Goal: Find specific page/section: Find specific page/section

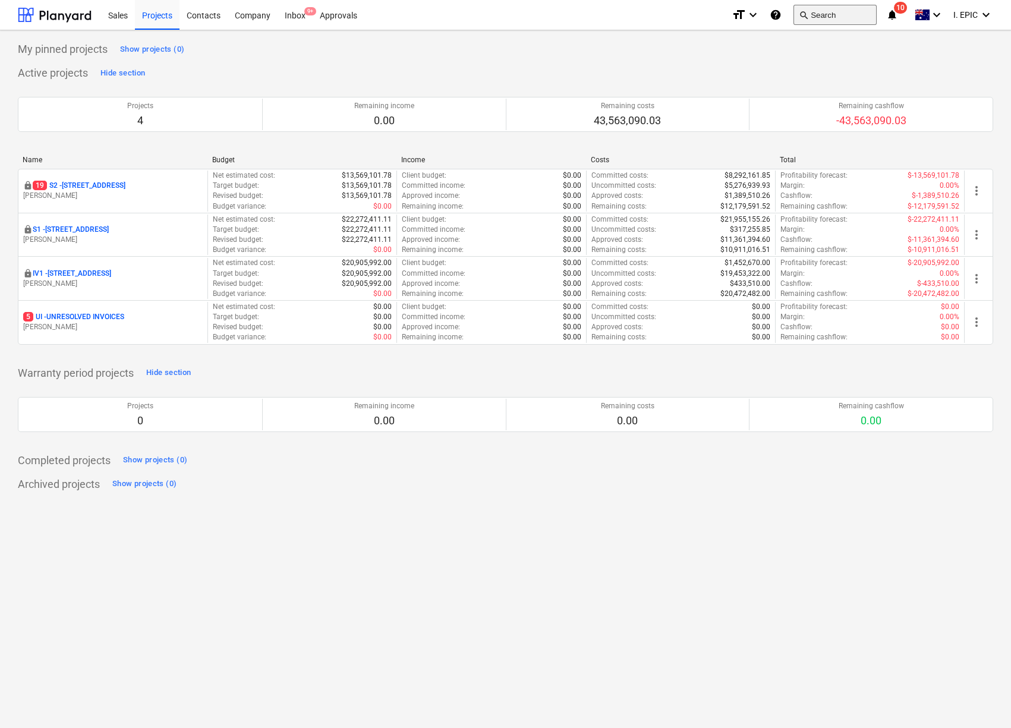
click at [817, 21] on button "search Search" at bounding box center [834, 15] width 83 height 20
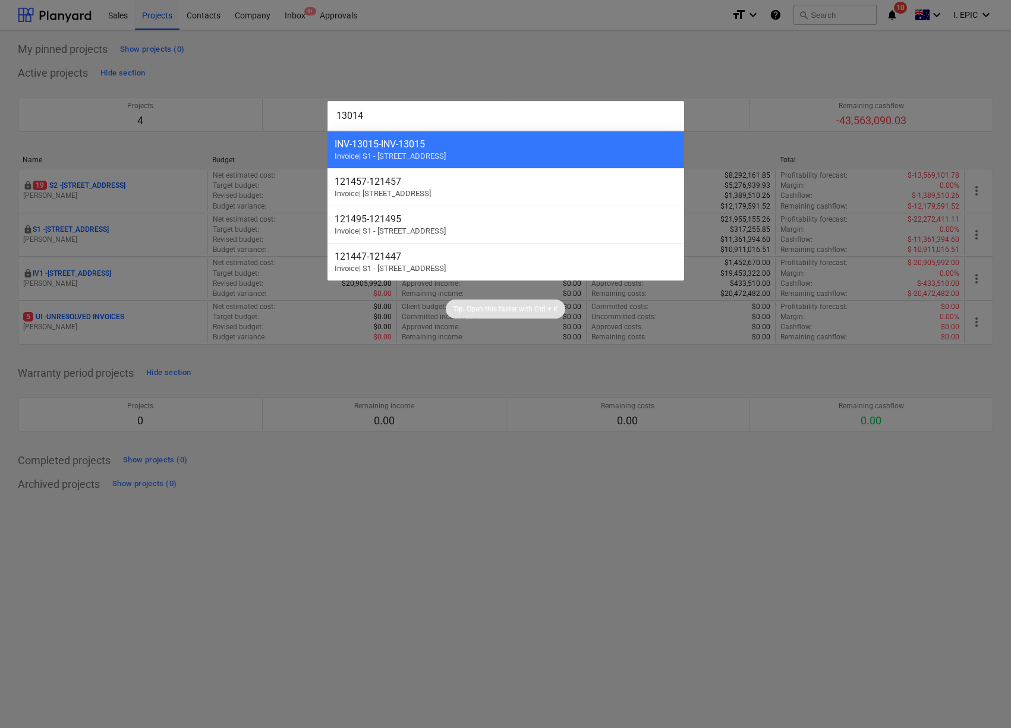
type input "13014"
click at [357, 521] on div at bounding box center [505, 364] width 1011 height 728
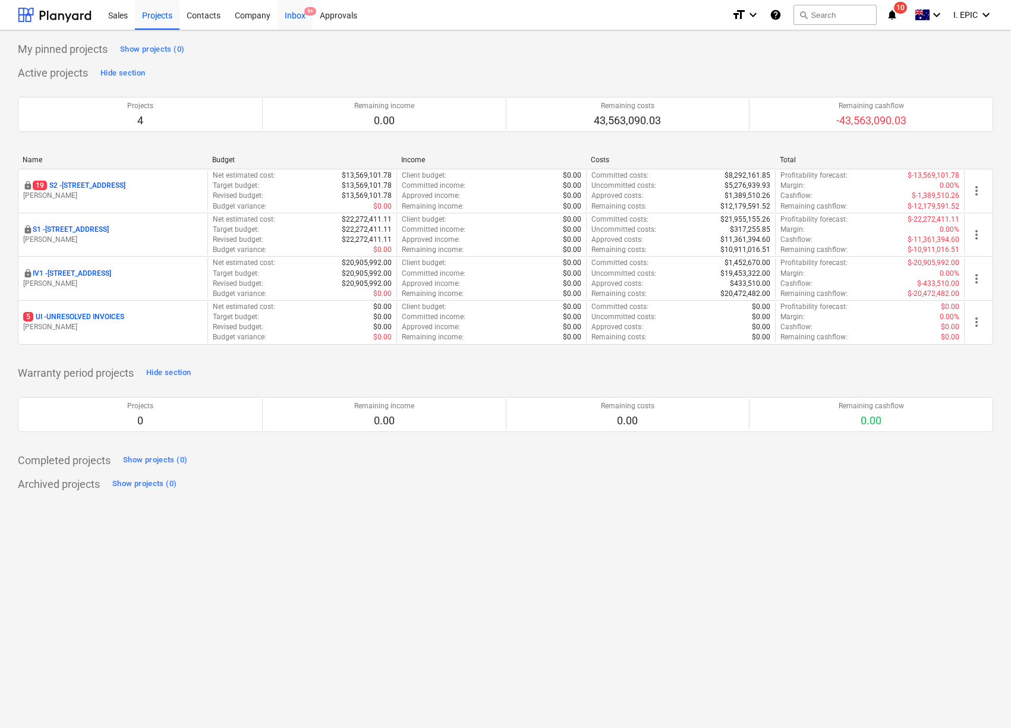
click at [298, 11] on div "Inbox 9+" at bounding box center [295, 14] width 35 height 30
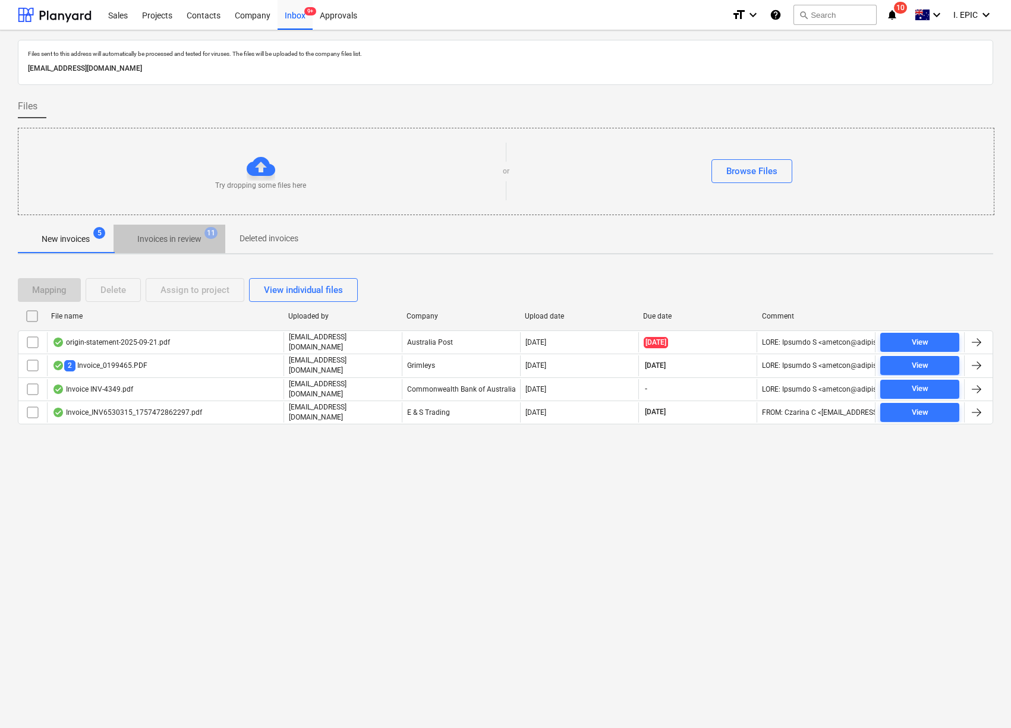
click at [160, 241] on p "Invoices in review" at bounding box center [169, 239] width 64 height 12
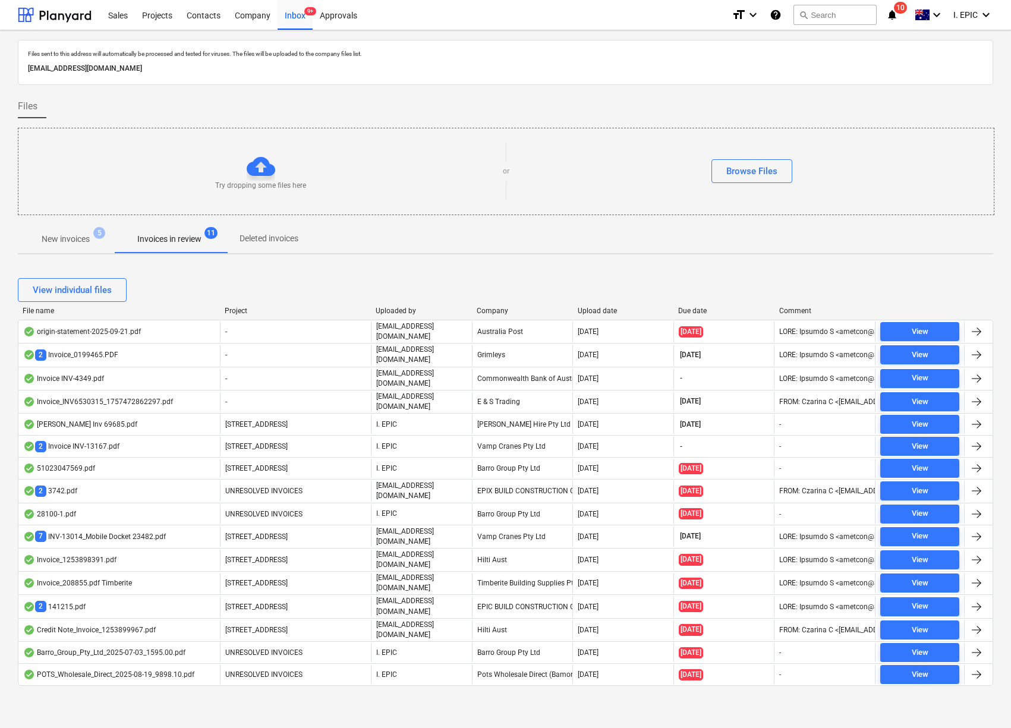
click at [806, 89] on div at bounding box center [505, 90] width 975 height 10
drag, startPoint x: 854, startPoint y: 58, endPoint x: 840, endPoint y: 25, distance: 35.4
click at [854, 58] on p "Files sent to this address will automatically be processed and tested for virus…" at bounding box center [505, 54] width 955 height 8
click at [834, 9] on button "search Search" at bounding box center [834, 15] width 83 height 20
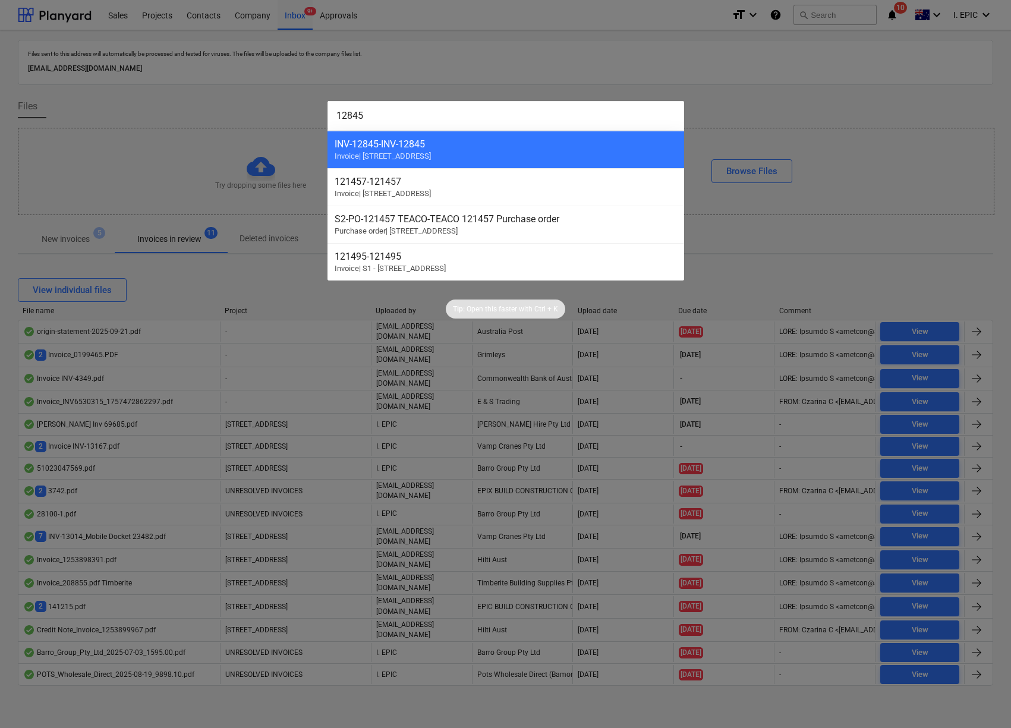
drag, startPoint x: 437, startPoint y: 149, endPoint x: 209, endPoint y: 277, distance: 262.4
click at [437, 149] on div "INV-12845 - INV-12845" at bounding box center [506, 143] width 342 height 11
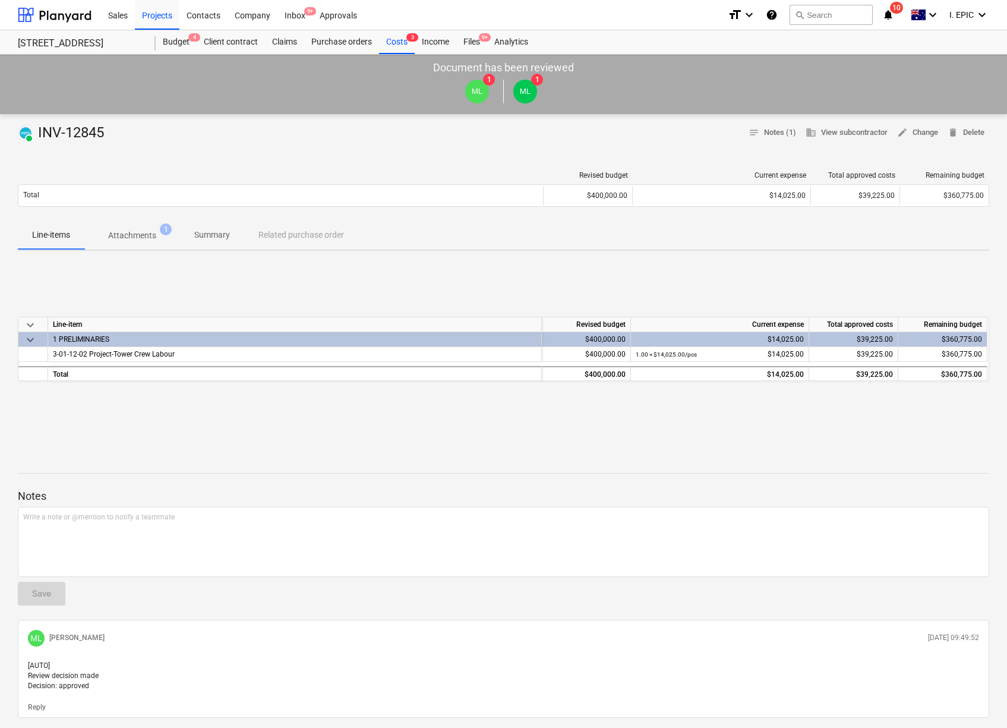
drag, startPoint x: 826, startPoint y: 481, endPoint x: 819, endPoint y: 480, distance: 7.4
click at [826, 481] on div at bounding box center [504, 485] width 972 height 10
click at [136, 240] on p "Attachments" at bounding box center [132, 235] width 48 height 12
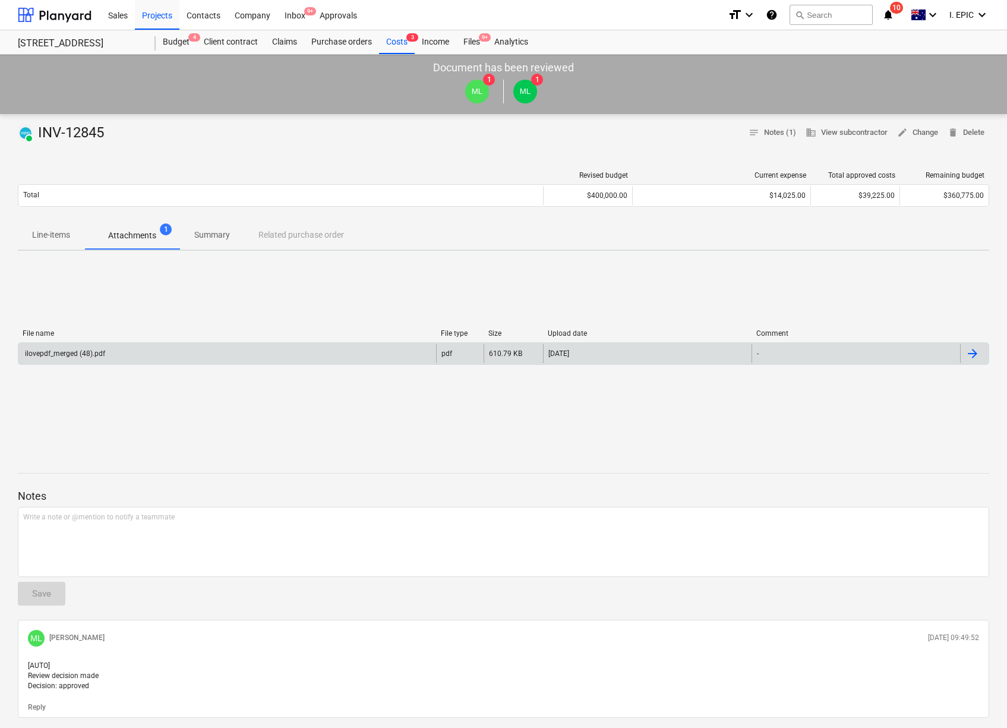
click at [72, 355] on div "ilovepdf_merged (48).pdf" at bounding box center [64, 353] width 82 height 8
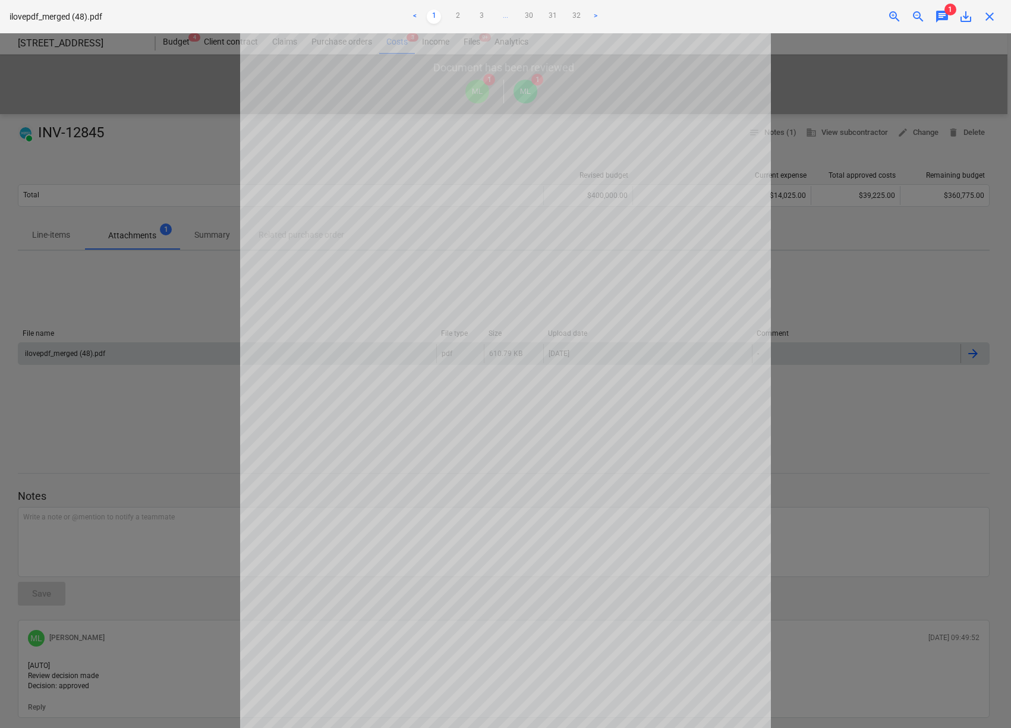
click at [790, 307] on div at bounding box center [505, 380] width 1011 height 695
click at [181, 194] on div at bounding box center [505, 380] width 1011 height 695
click at [157, 133] on div at bounding box center [505, 380] width 1011 height 695
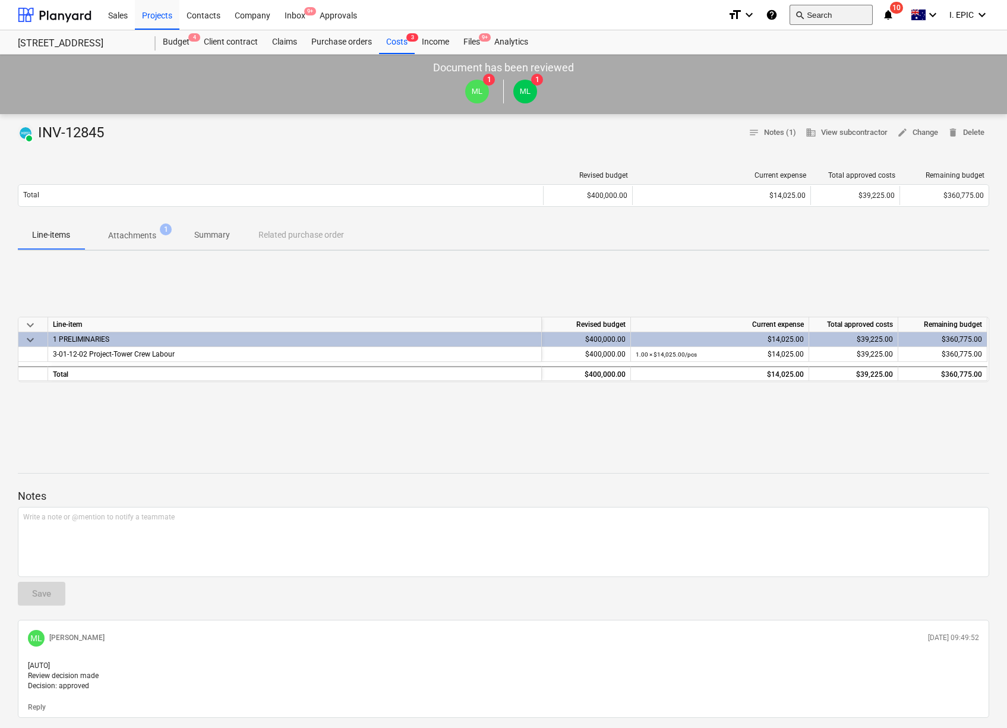
click at [826, 11] on button "search Search" at bounding box center [831, 15] width 83 height 20
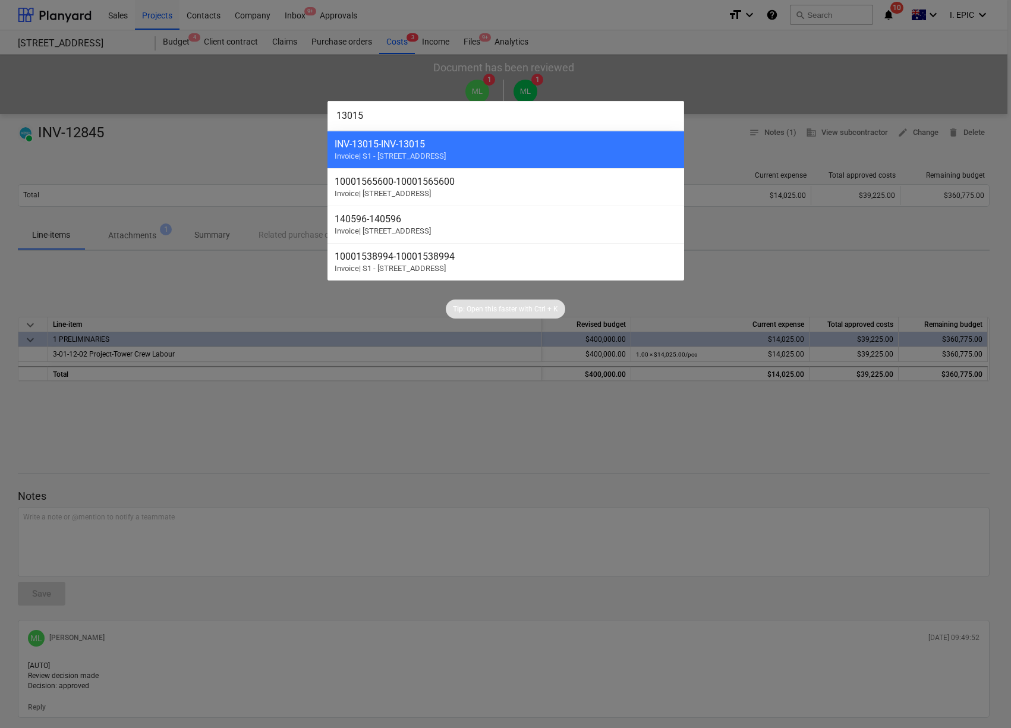
type input "13015"
drag, startPoint x: 931, startPoint y: 578, endPoint x: 897, endPoint y: 554, distance: 40.6
click at [931, 578] on div at bounding box center [505, 364] width 1011 height 728
